Goal: Task Accomplishment & Management: Manage account settings

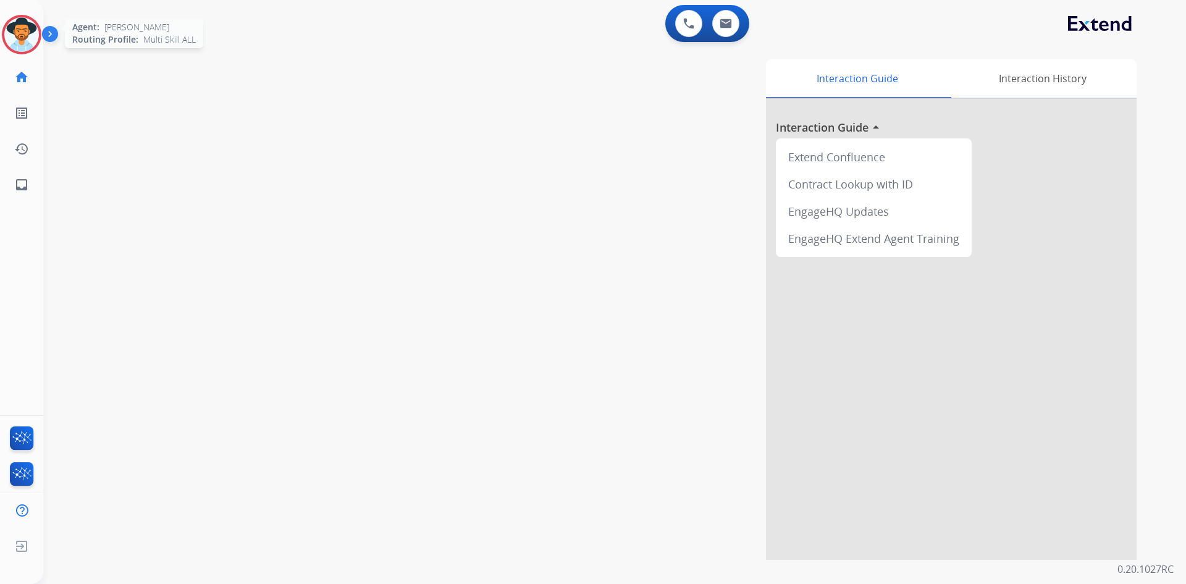
drag, startPoint x: 23, startPoint y: 38, endPoint x: 31, endPoint y: 44, distance: 10.6
click at [23, 38] on img at bounding box center [21, 34] width 35 height 35
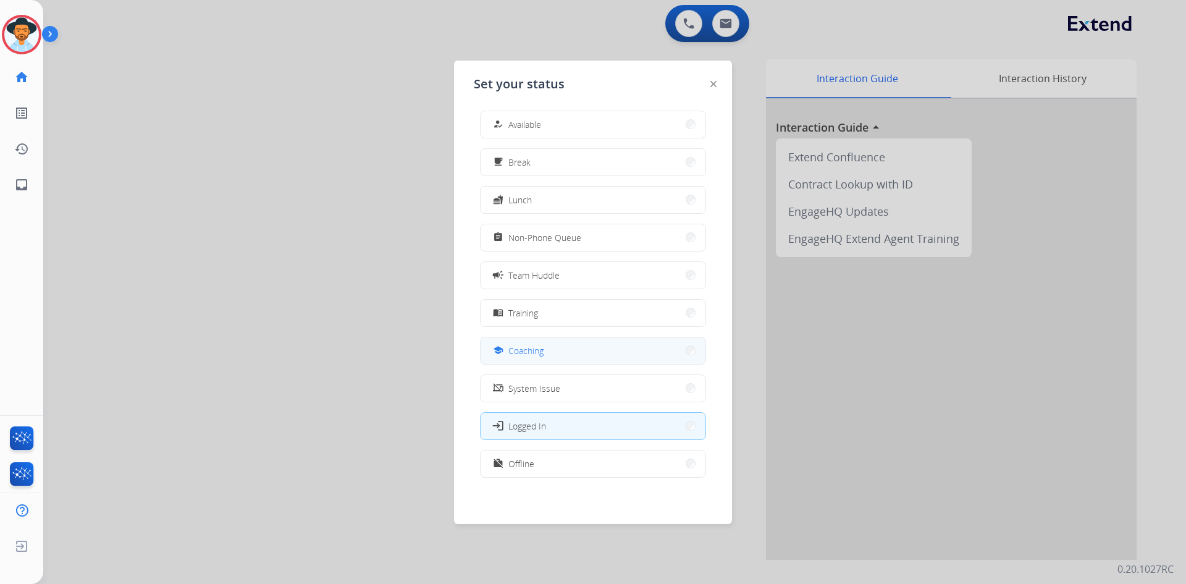
scroll to position [4, 0]
click at [521, 466] on span "Offline" at bounding box center [521, 462] width 26 height 13
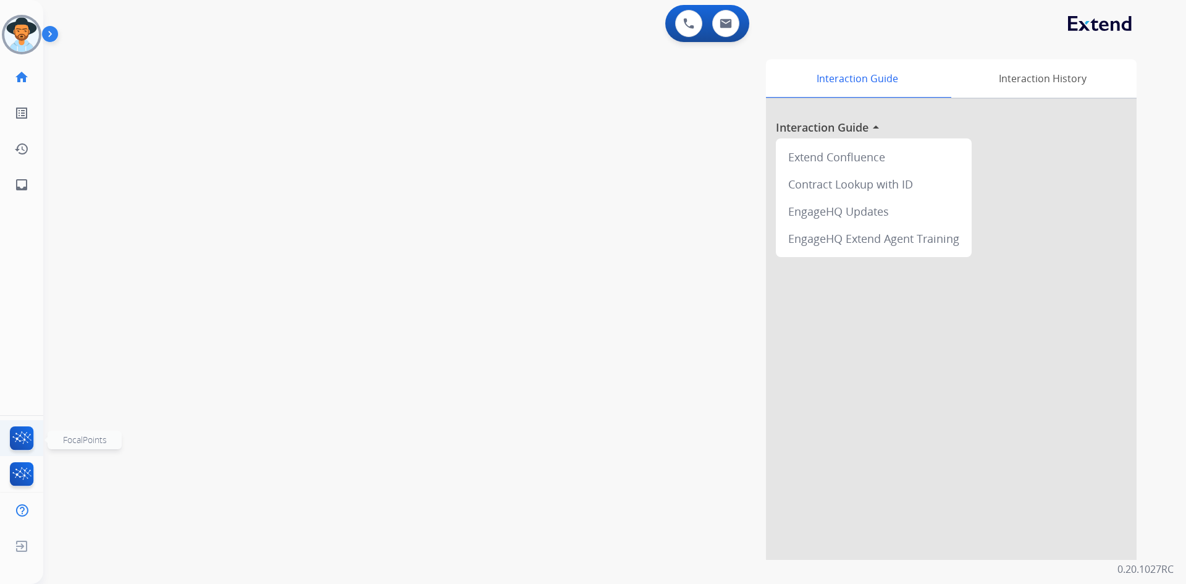
click at [12, 435] on img at bounding box center [21, 440] width 29 height 28
click at [737, 30] on button at bounding box center [725, 23] width 27 height 27
select select "**********"
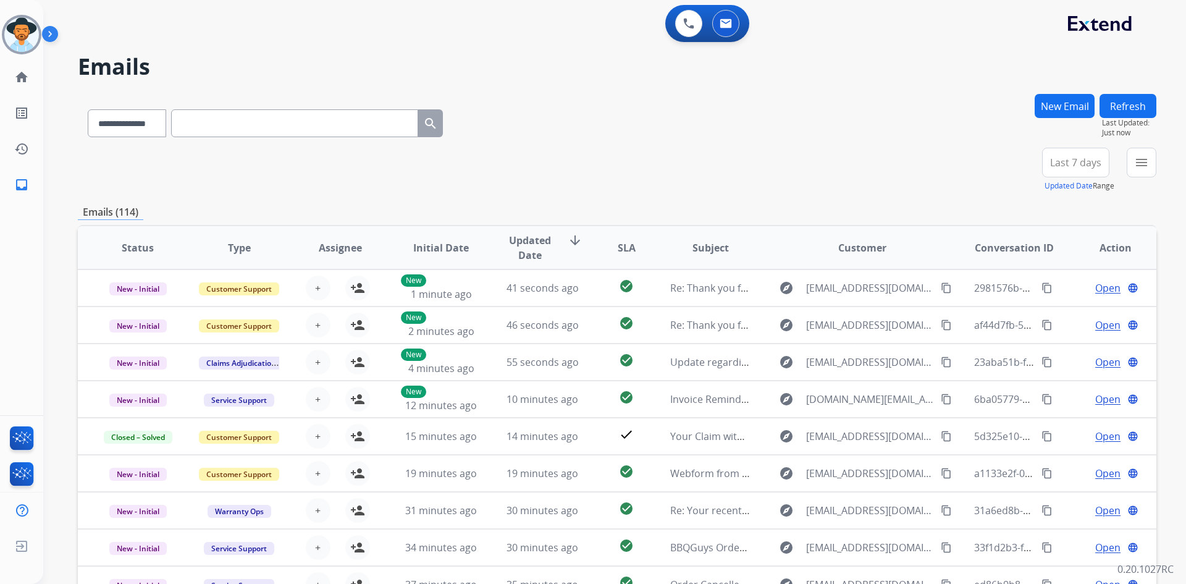
click at [1050, 107] on button "New Email" at bounding box center [1064, 106] width 60 height 24
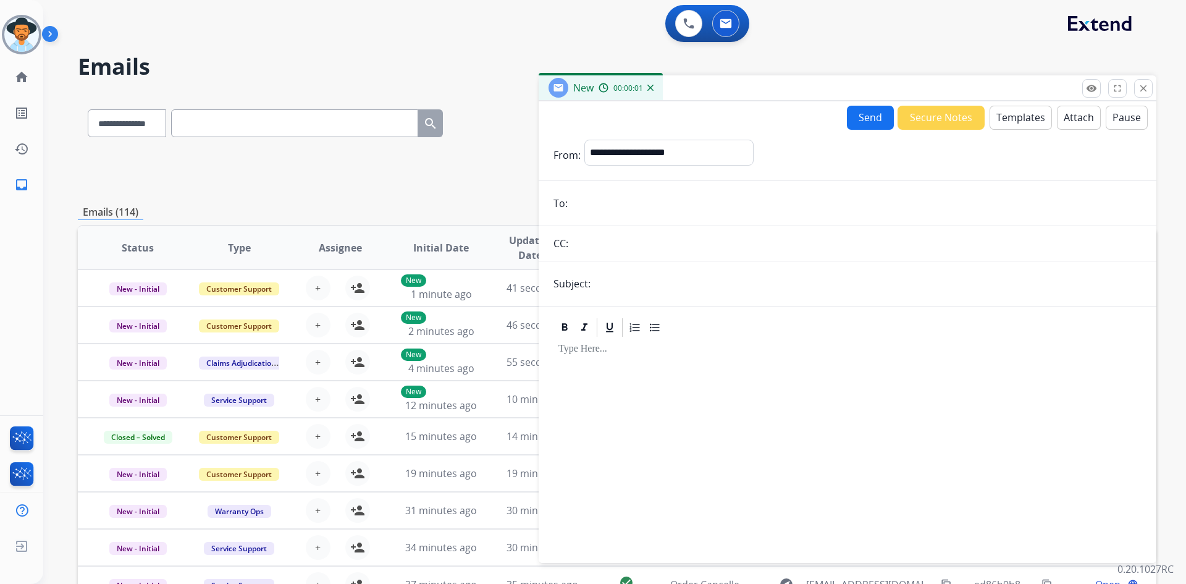
click at [1013, 122] on button "Templates" at bounding box center [1020, 118] width 62 height 24
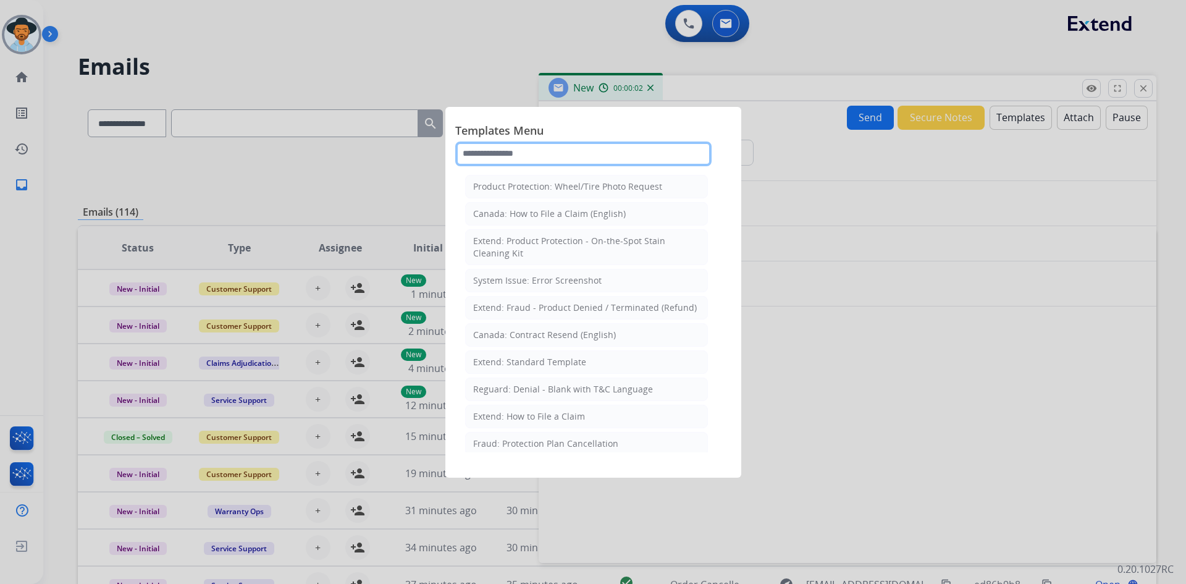
click at [611, 148] on input "text" at bounding box center [583, 153] width 256 height 25
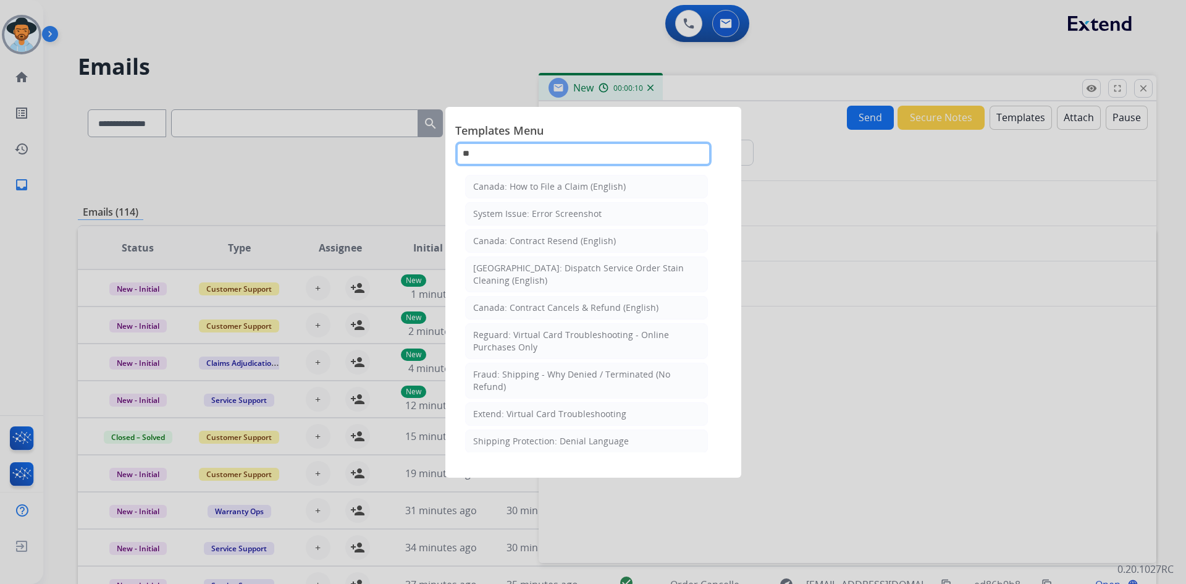
type input "*"
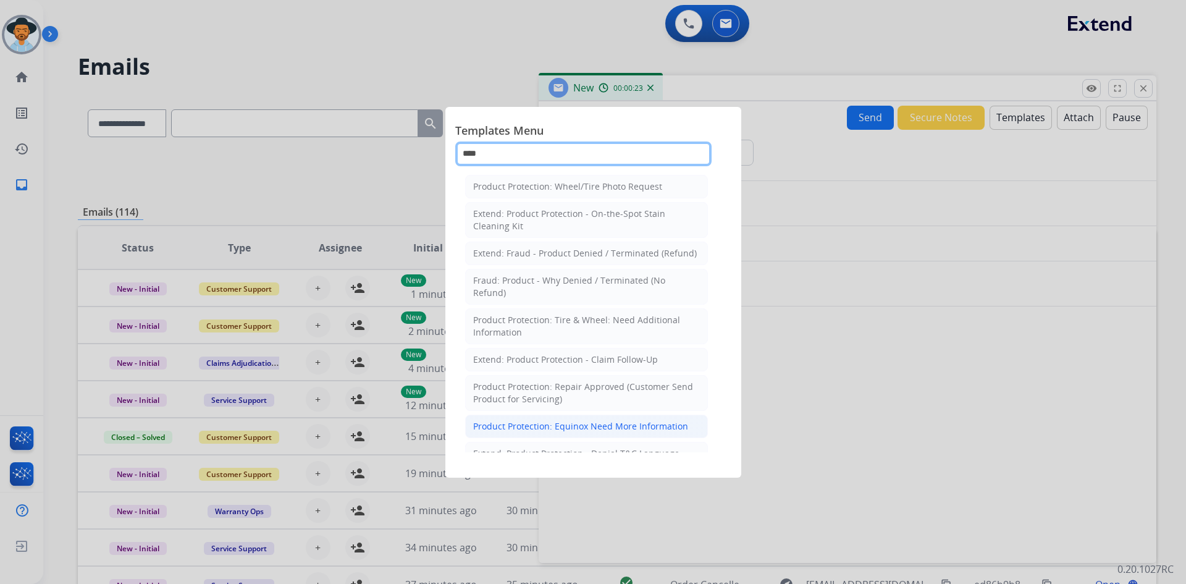
scroll to position [56, 0]
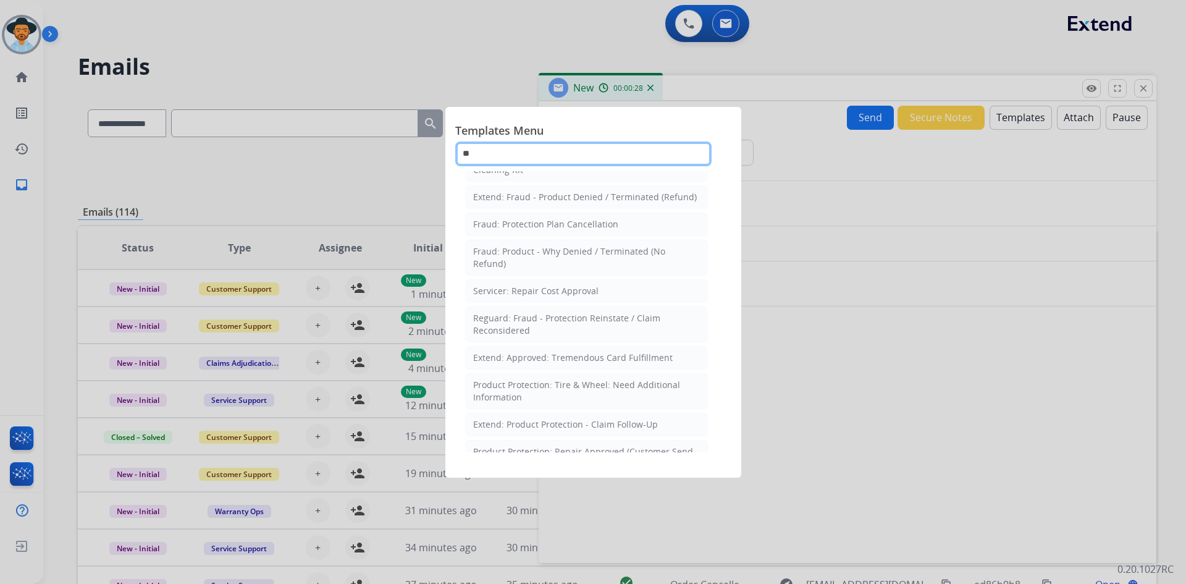
type input "*"
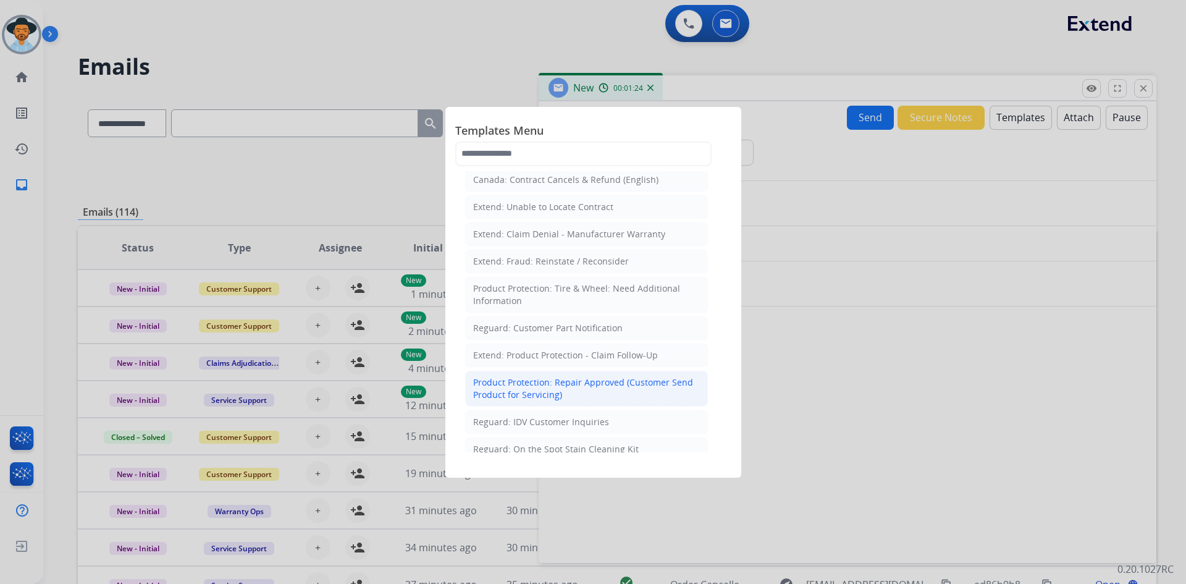
scroll to position [701, 0]
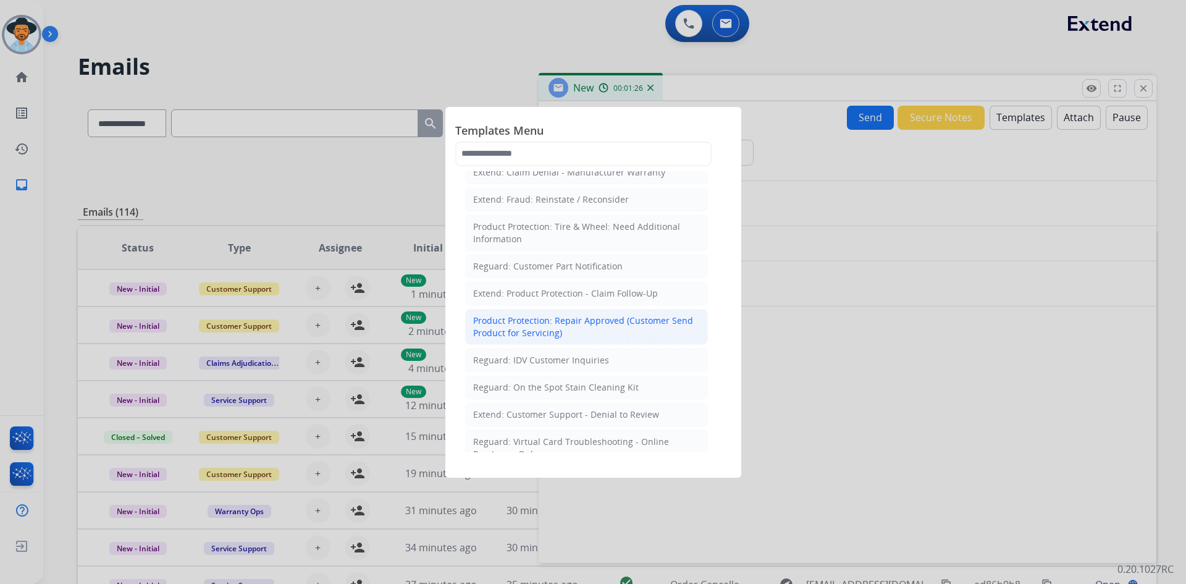
click at [679, 314] on div "Product Protection: Repair Approved (Customer Send Product for Servicing)" at bounding box center [586, 326] width 227 height 25
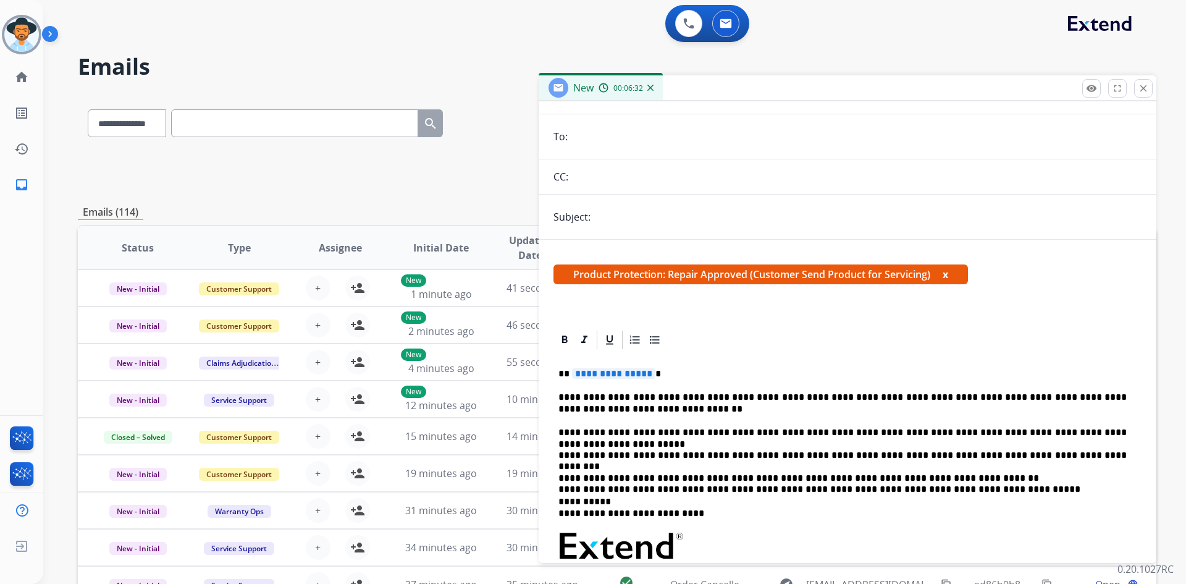
scroll to position [0, 0]
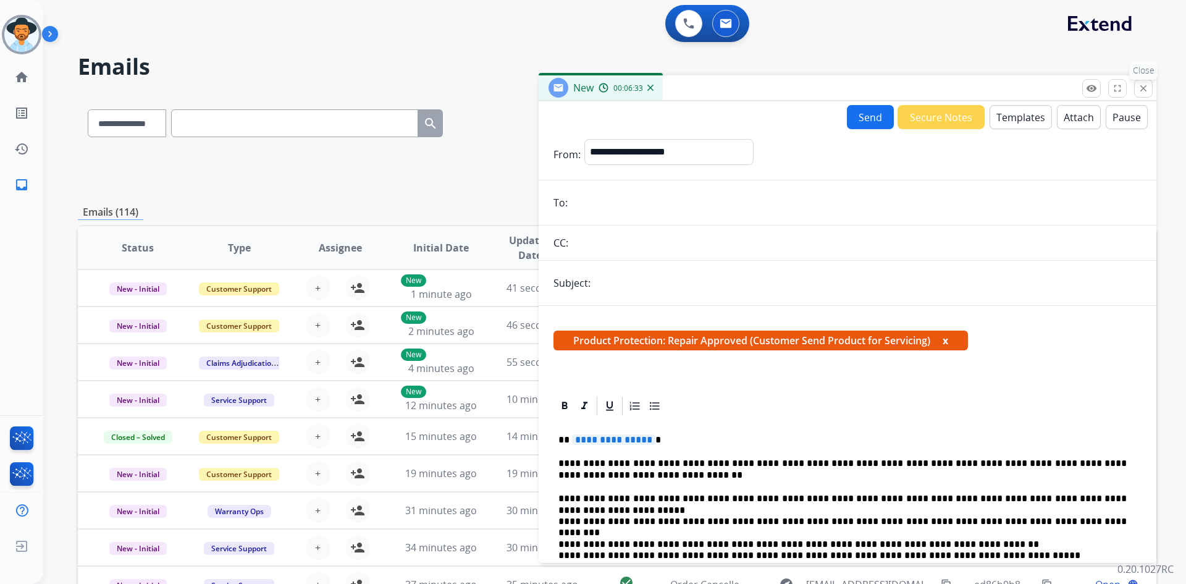
click at [1142, 89] on mat-icon "close" at bounding box center [1143, 88] width 11 height 11
